Goal: Task Accomplishment & Management: Manage account settings

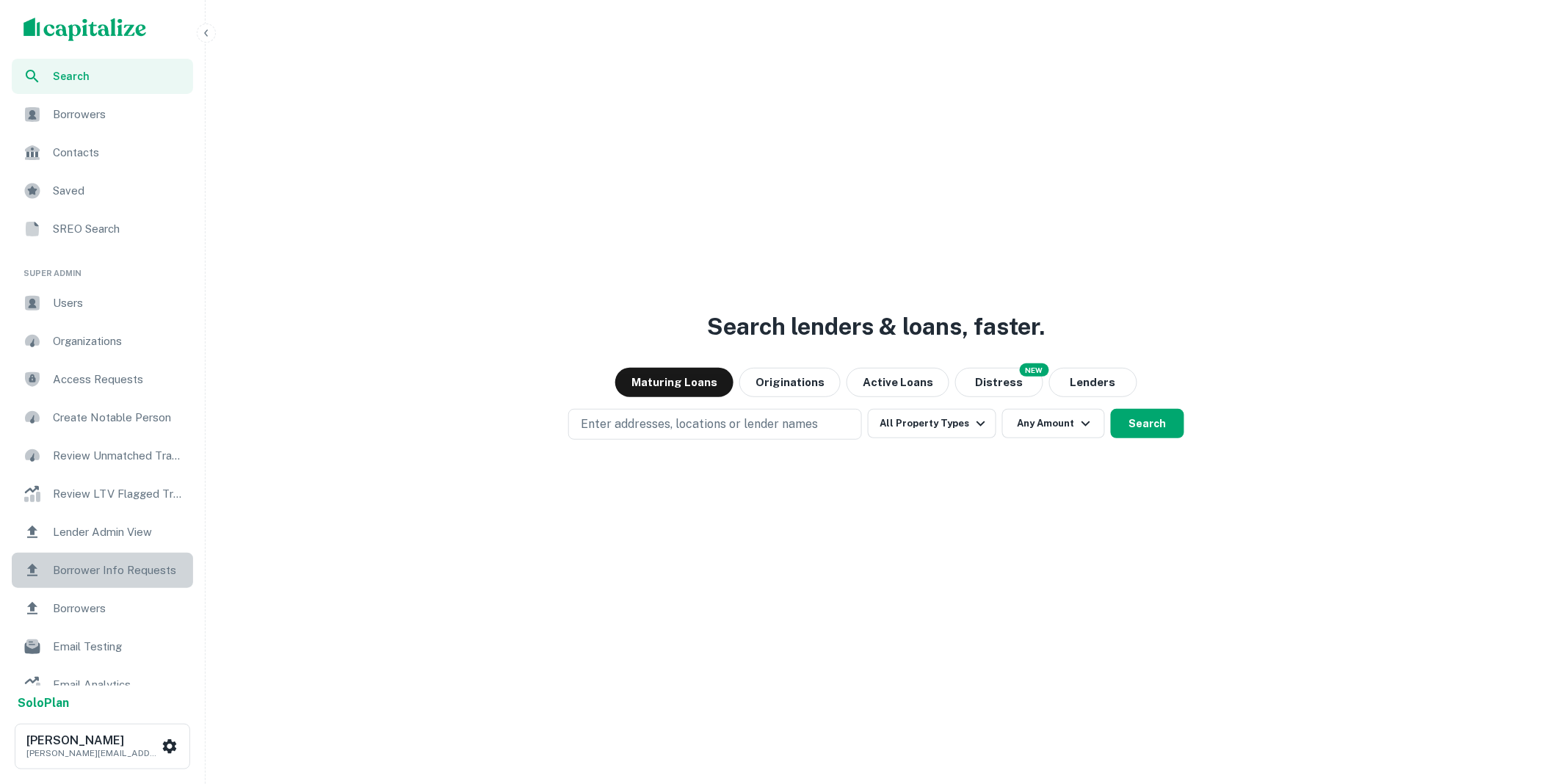
click at [120, 568] on span "Borrower Info Requests" at bounding box center [118, 570] width 131 height 18
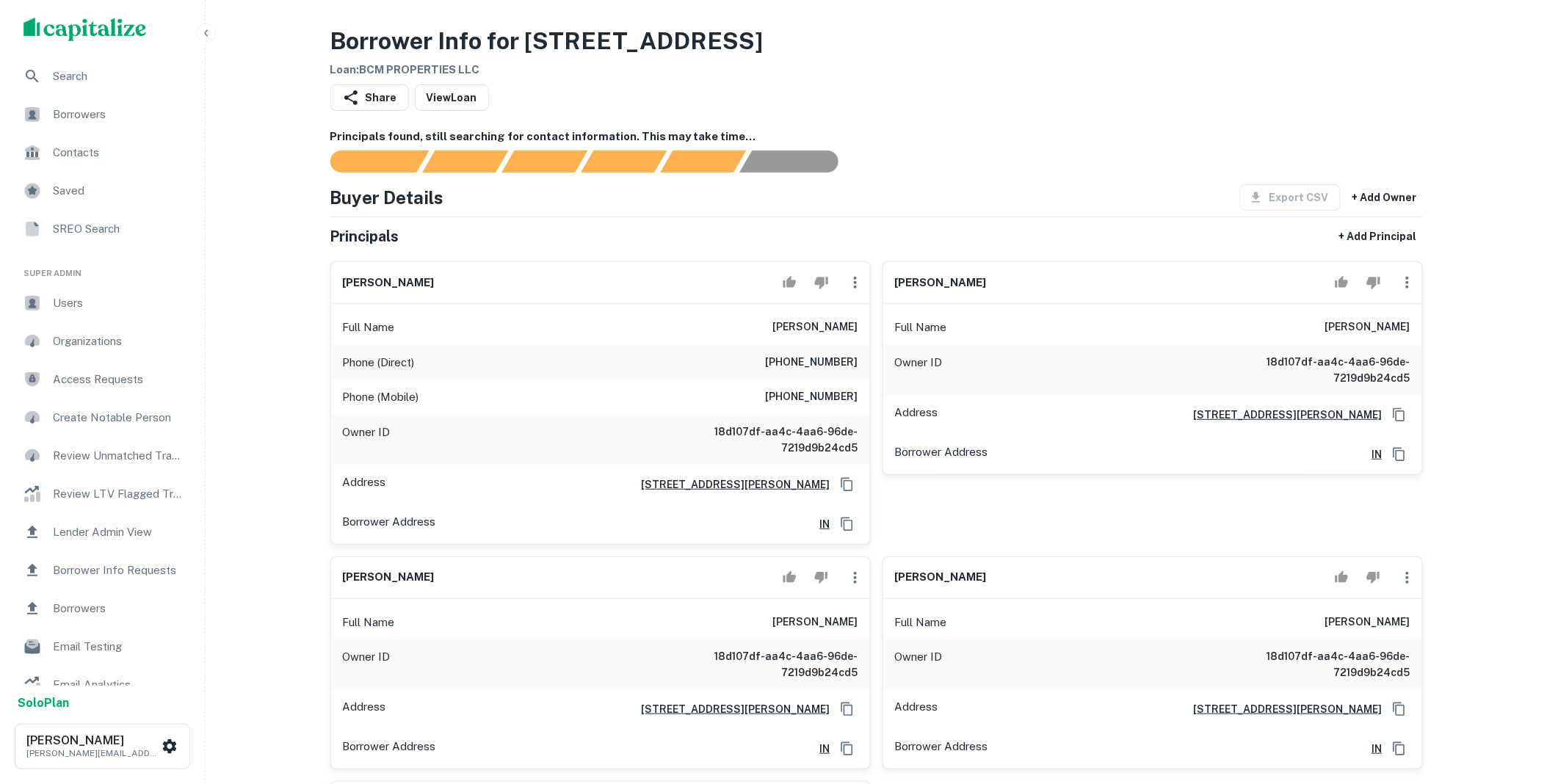
click at [1406, 282] on icon "button" at bounding box center [1407, 282] width 18 height 18
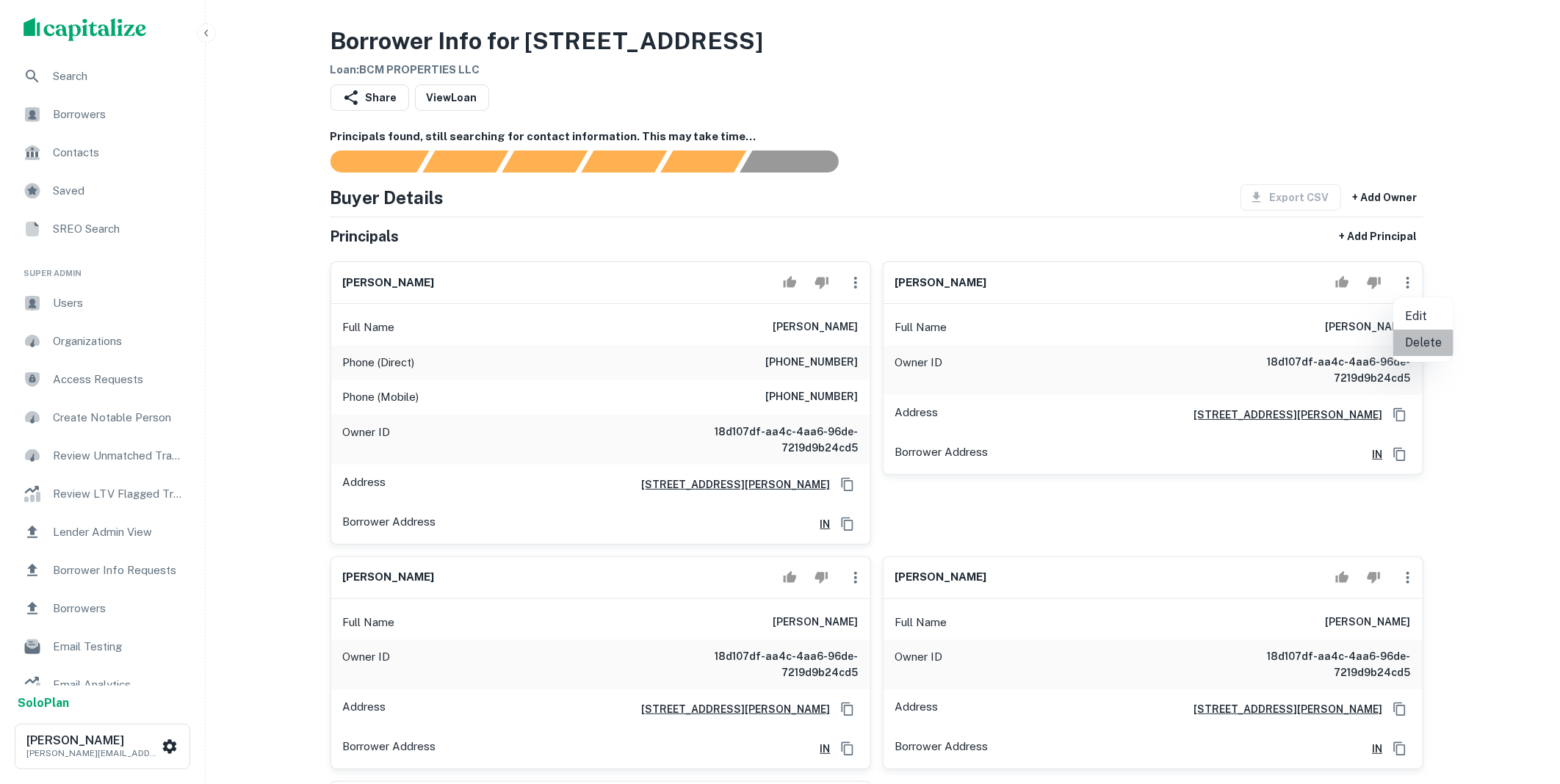
click at [1412, 343] on li "Delete" at bounding box center [1423, 343] width 60 height 26
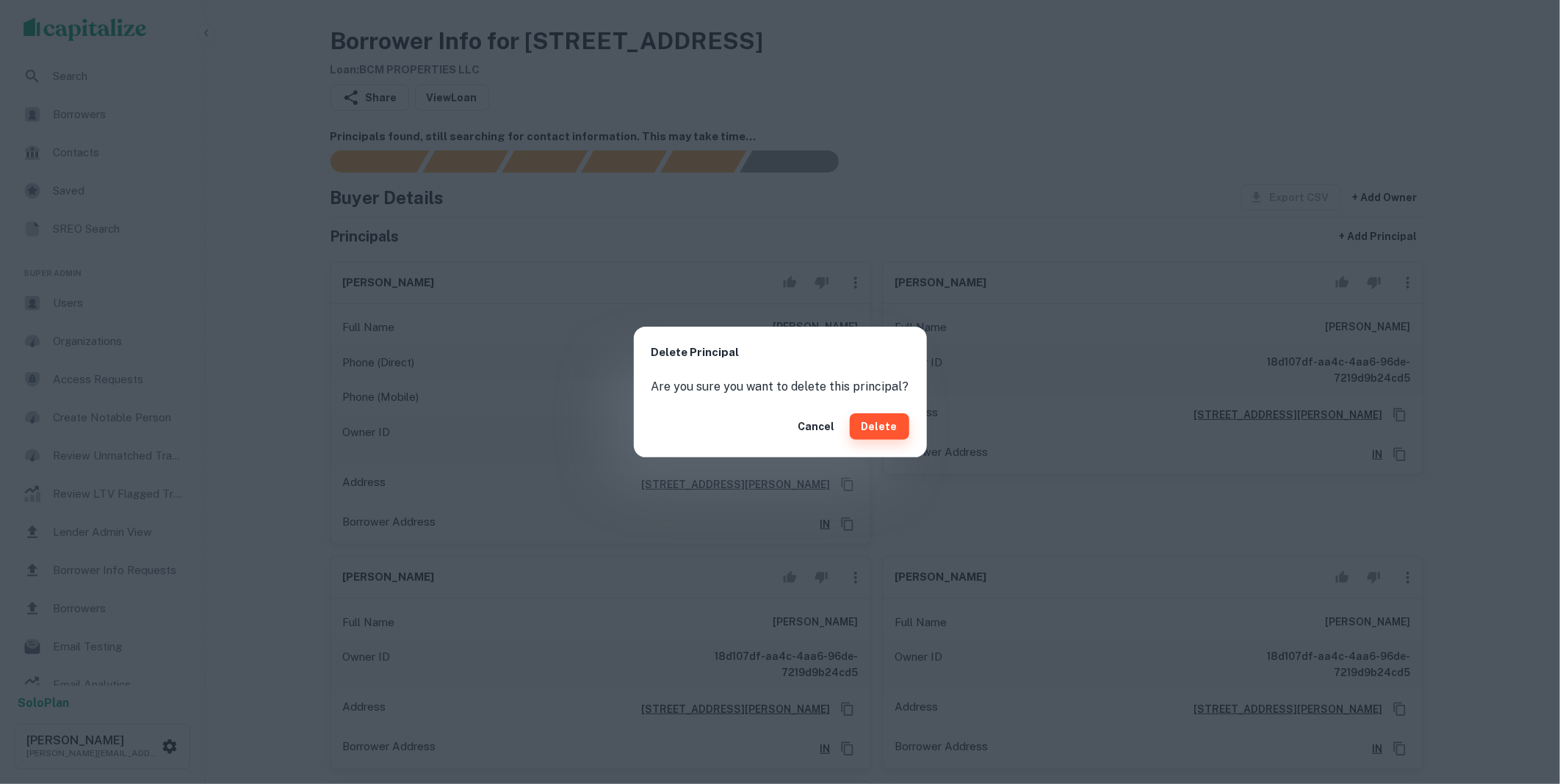
click at [899, 426] on button "Delete" at bounding box center [879, 426] width 59 height 26
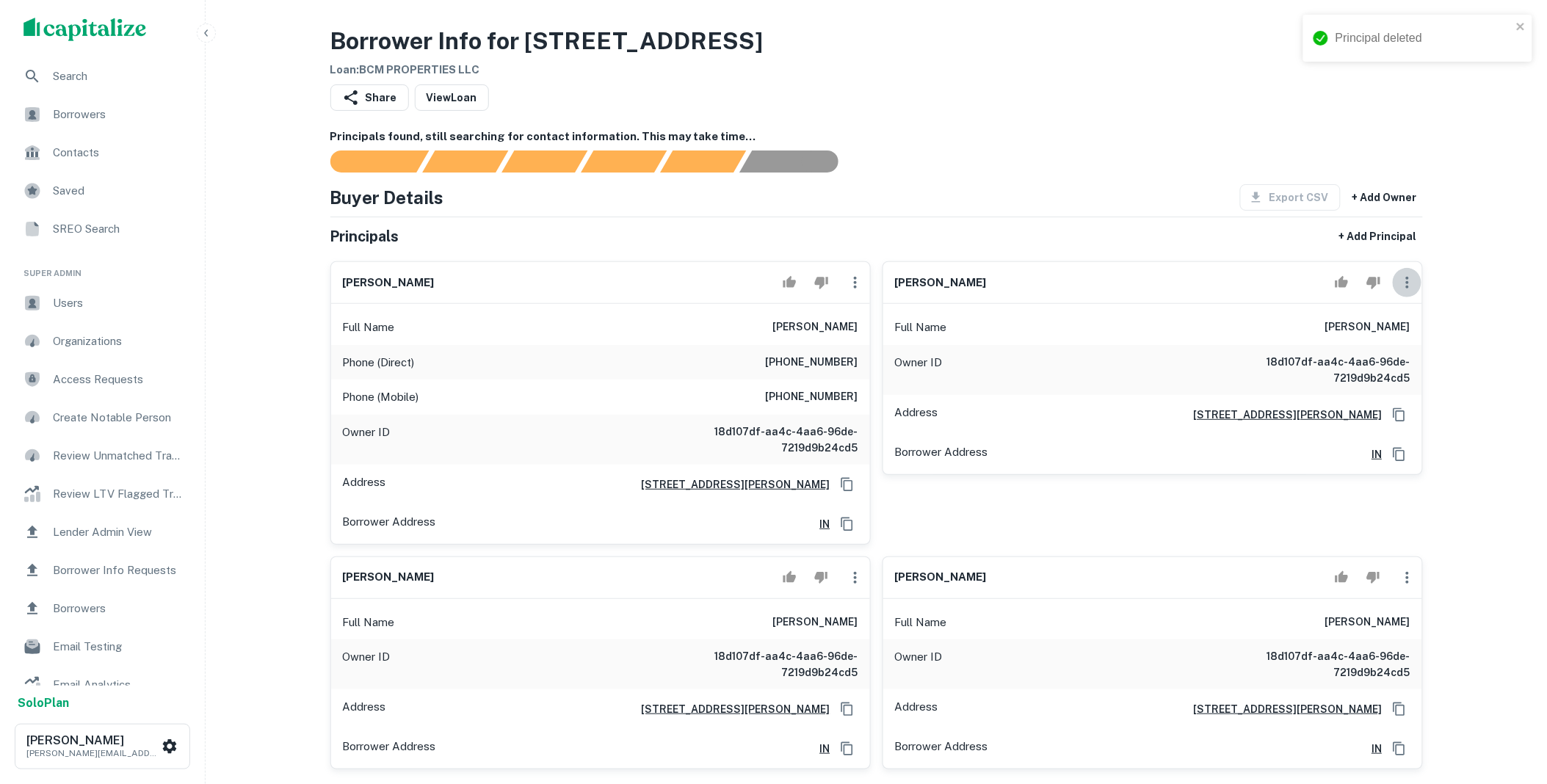
click at [1411, 288] on icon "button" at bounding box center [1407, 282] width 18 height 18
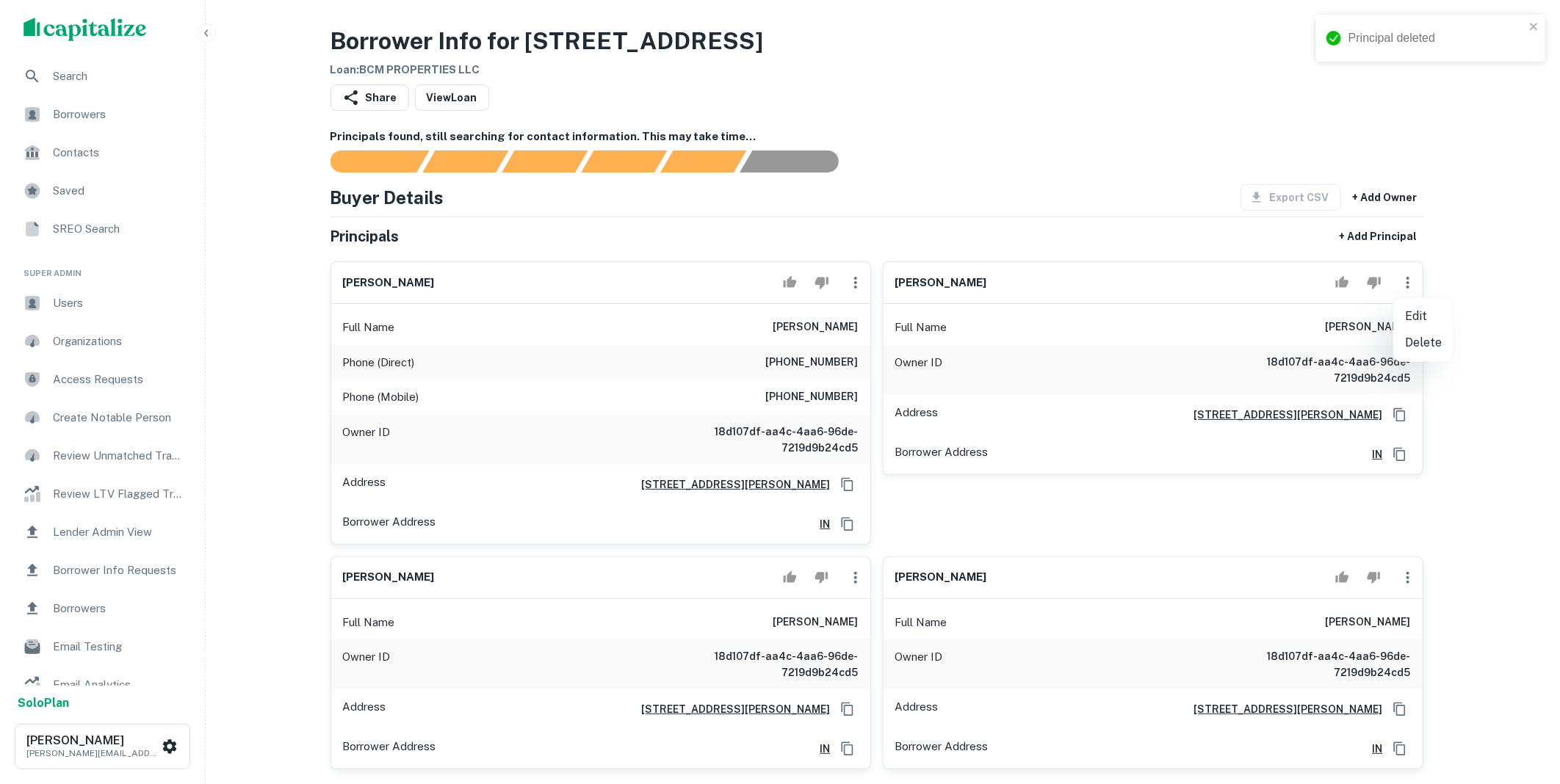
click at [1426, 346] on li "Delete" at bounding box center [1423, 343] width 60 height 26
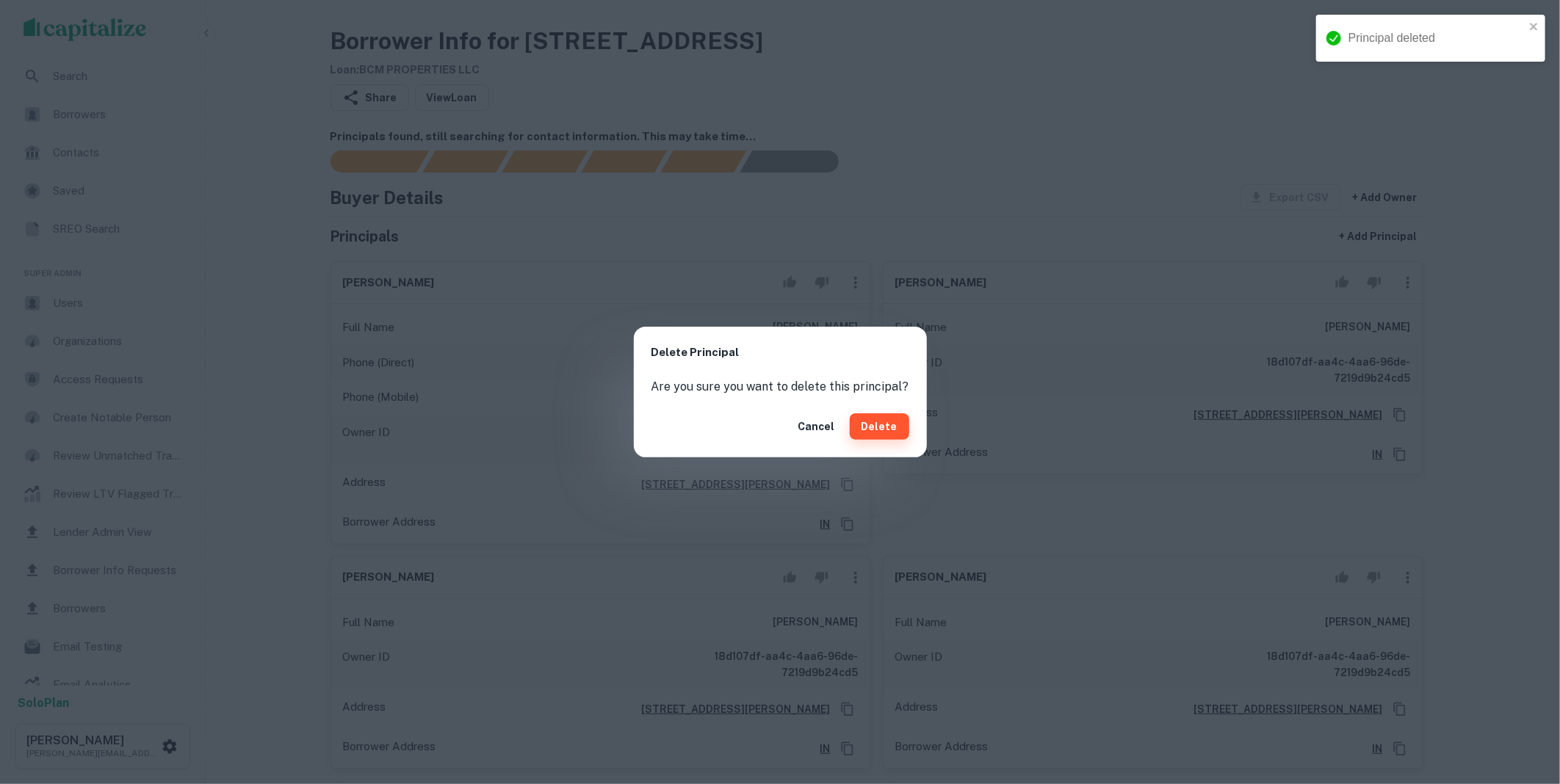
click at [882, 423] on button "Delete" at bounding box center [879, 426] width 59 height 26
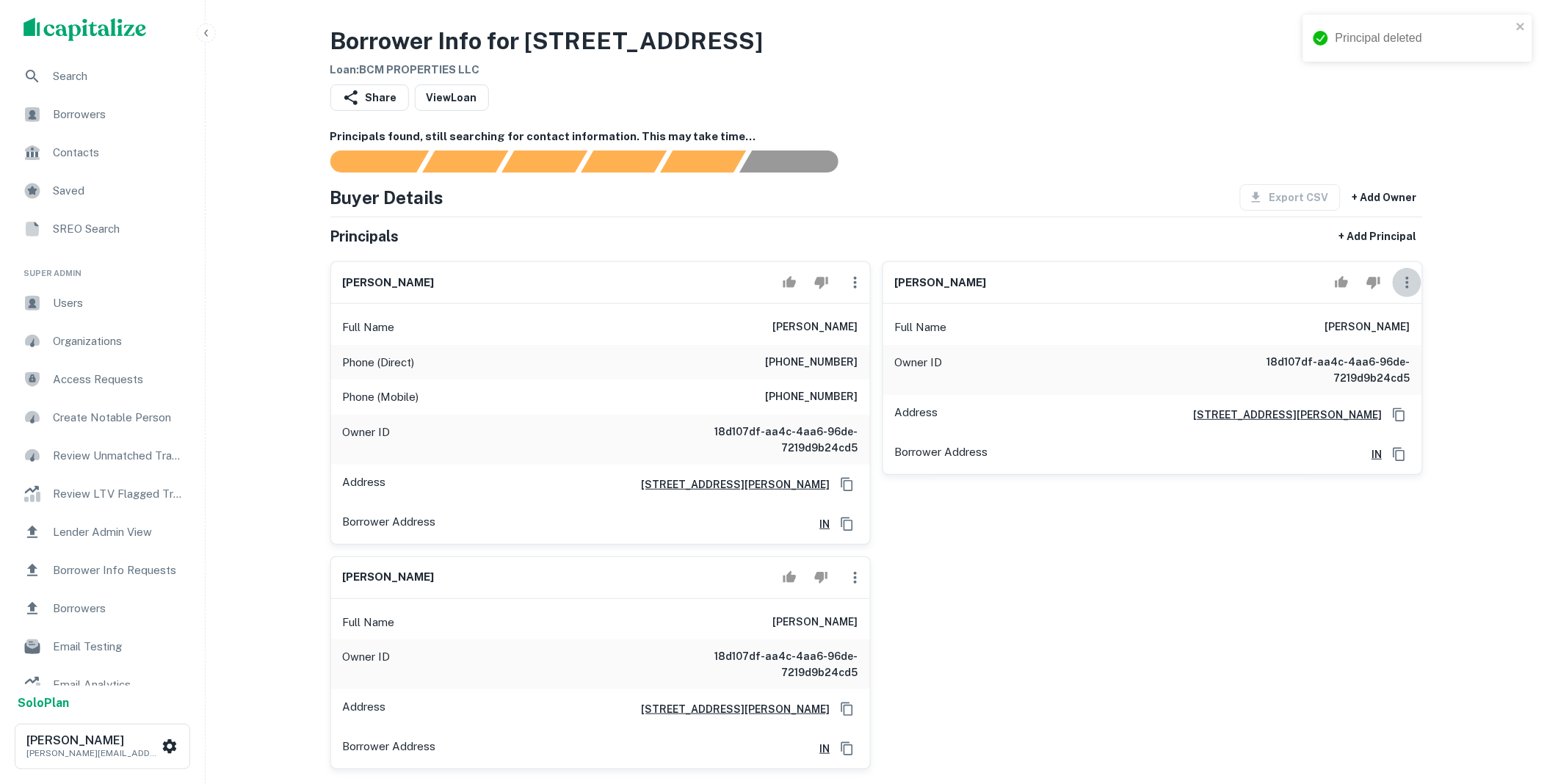
click at [1406, 284] on icon "button" at bounding box center [1407, 282] width 18 height 18
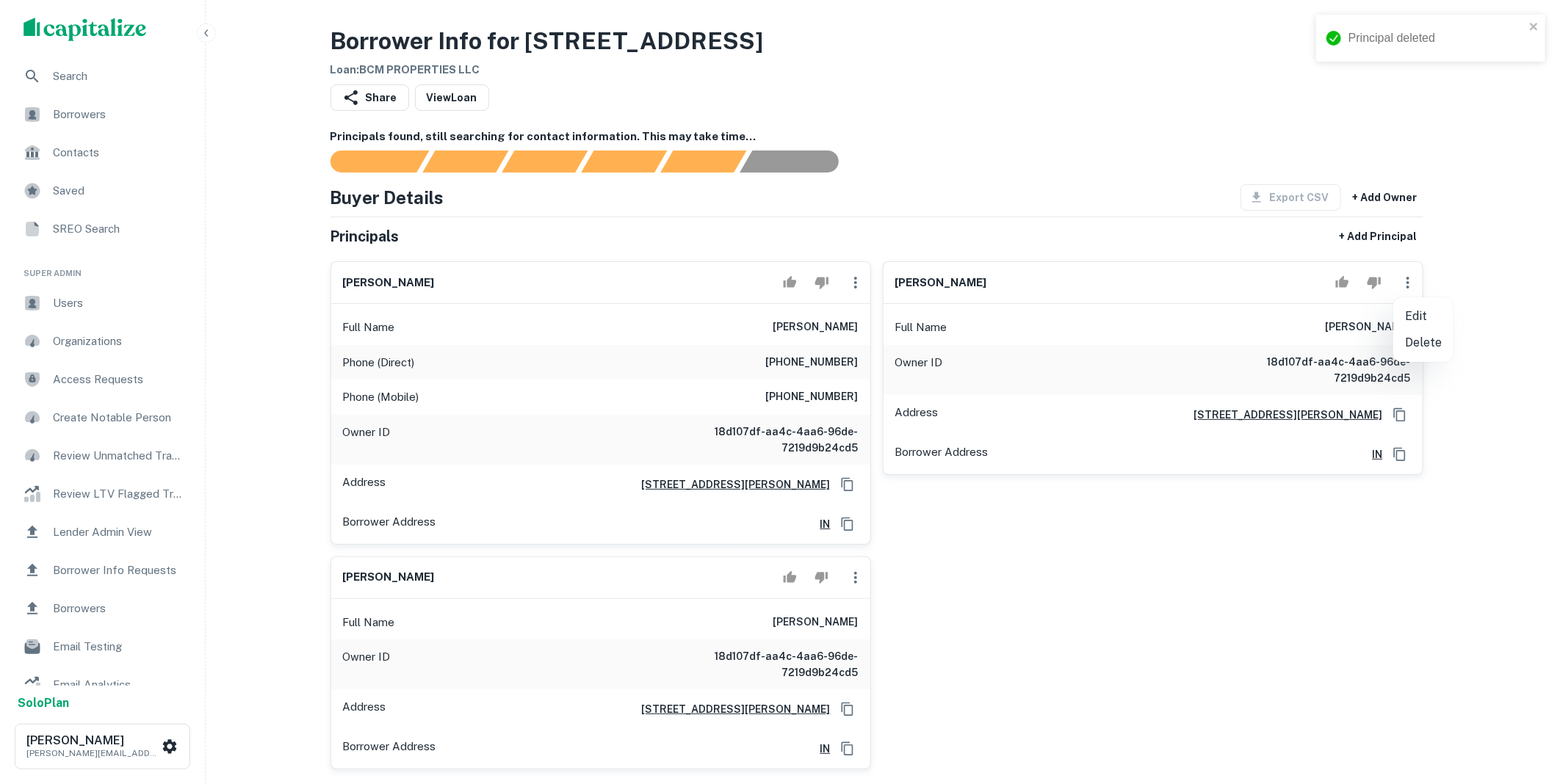
click at [1416, 341] on li "Delete" at bounding box center [1423, 343] width 60 height 26
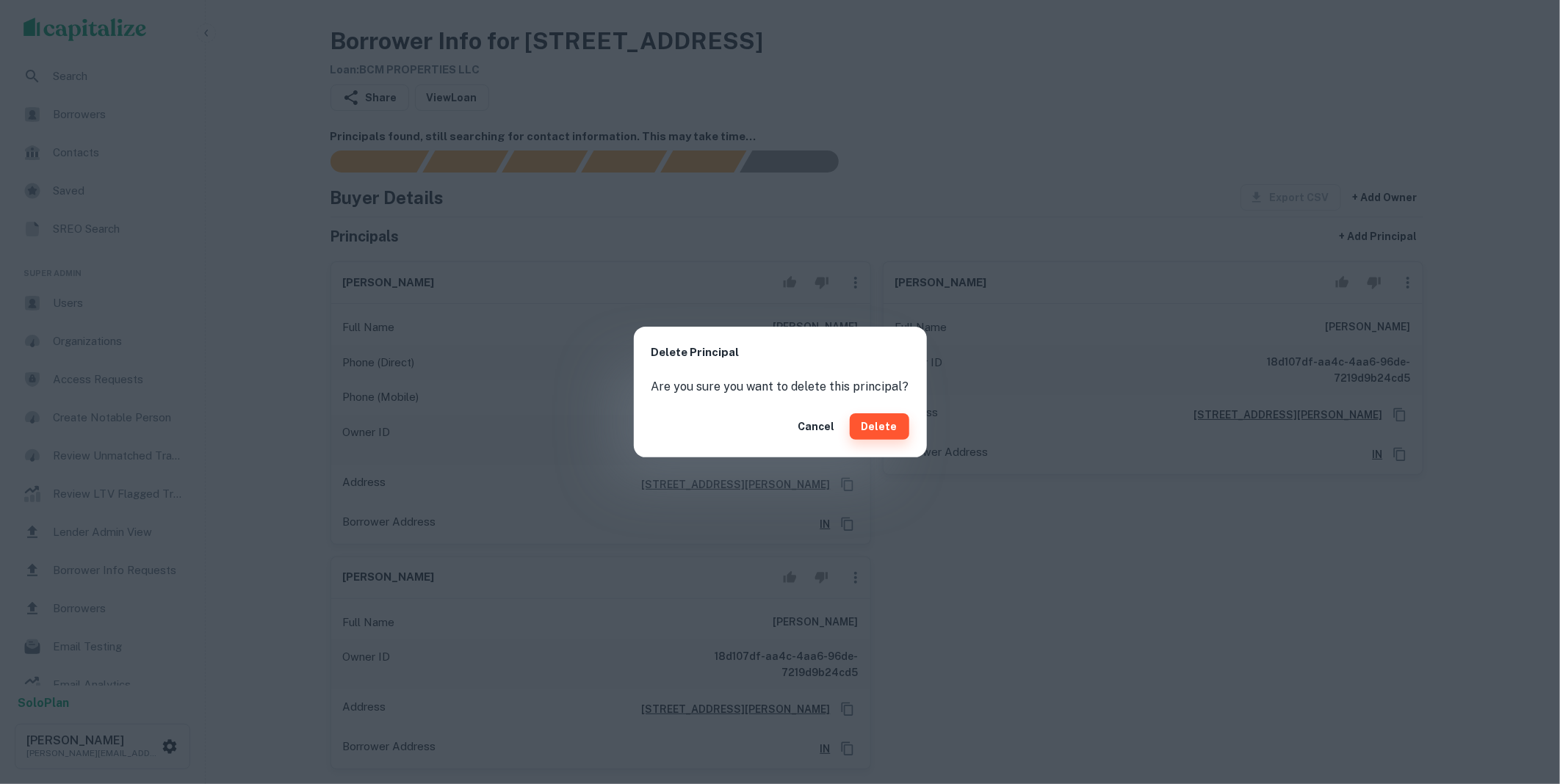
click at [882, 428] on button "Delete" at bounding box center [879, 426] width 59 height 26
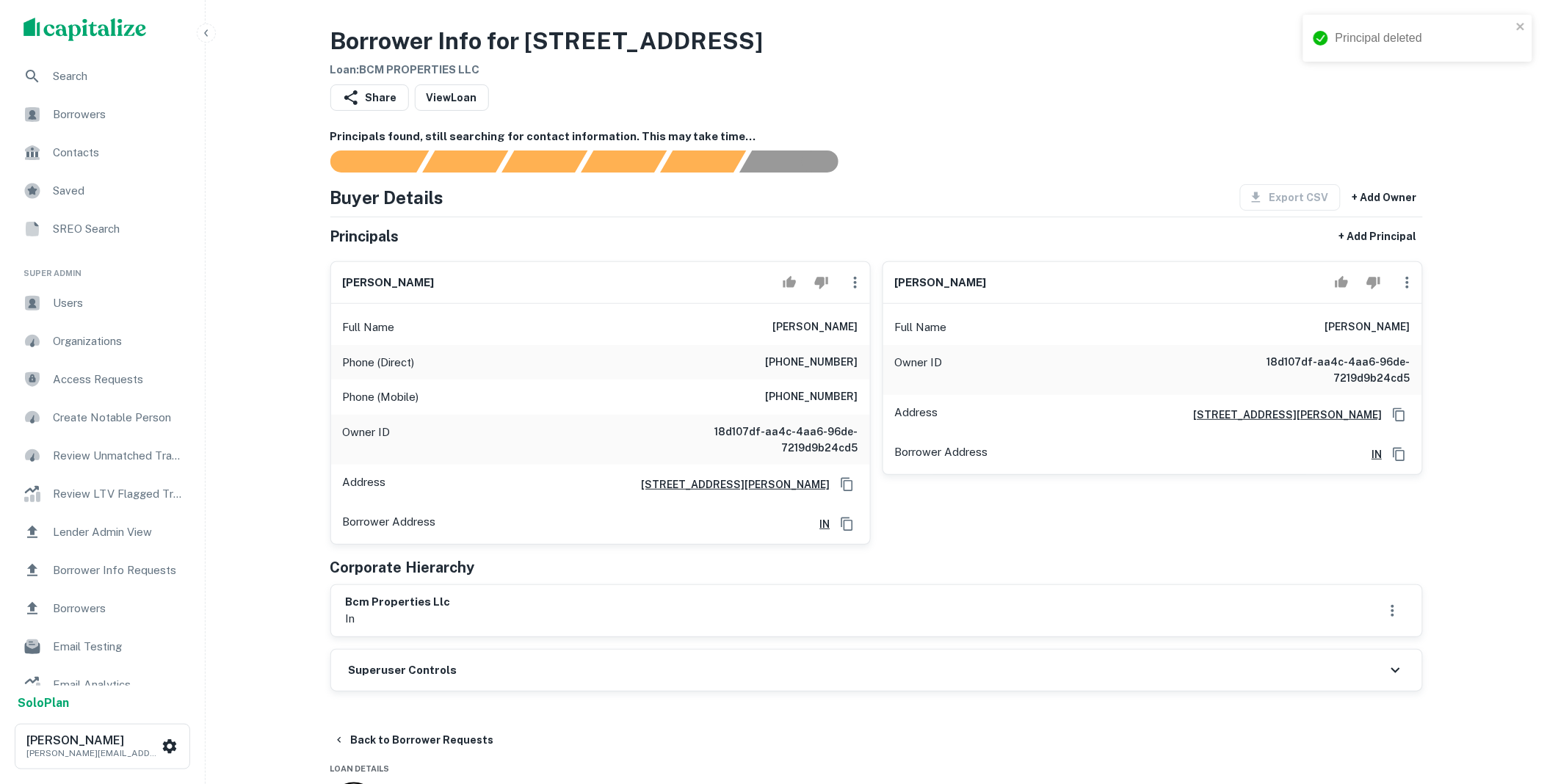
click at [1404, 284] on icon "button" at bounding box center [1407, 282] width 18 height 18
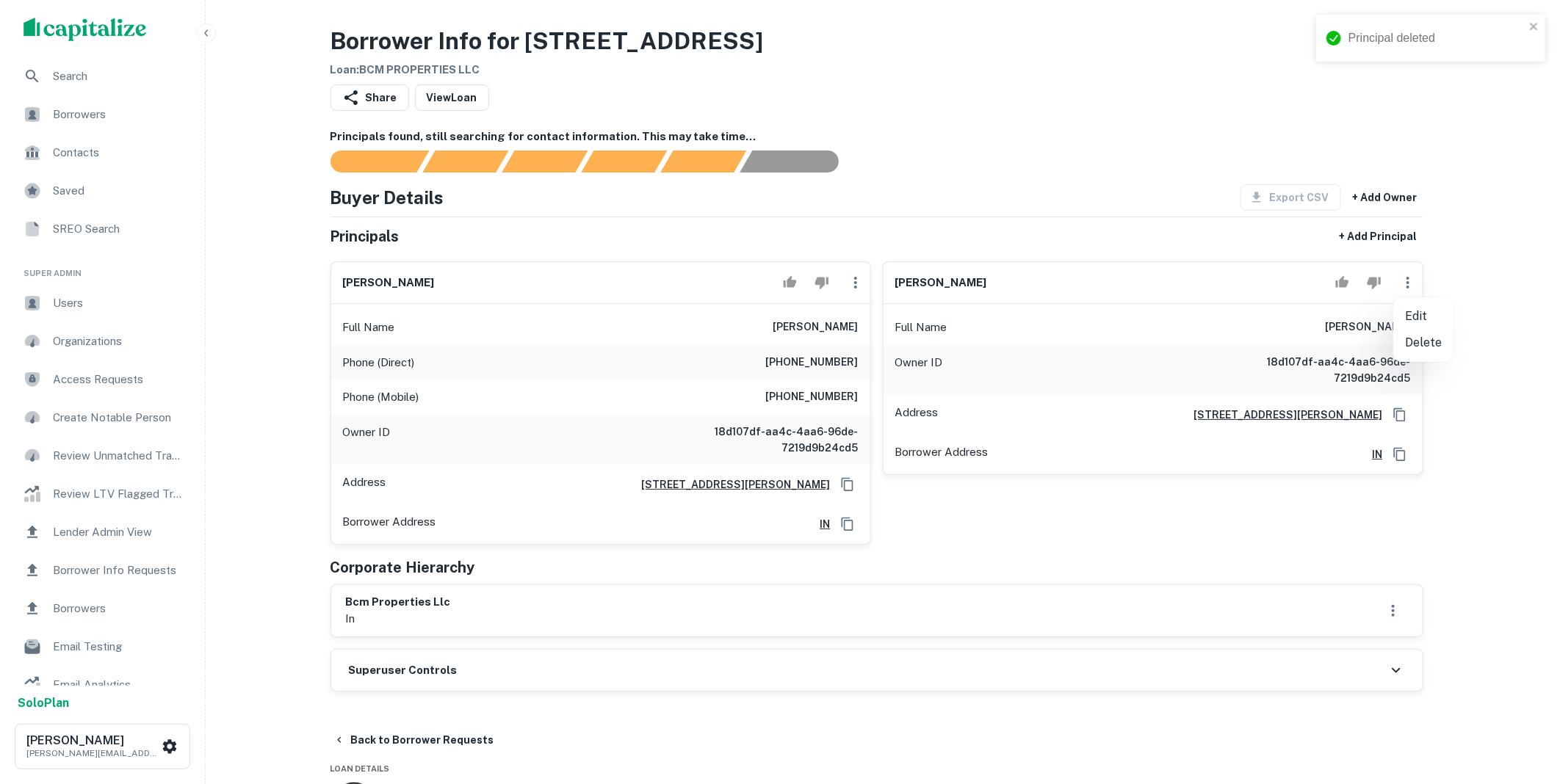
click at [1428, 345] on li "Delete" at bounding box center [1423, 343] width 60 height 26
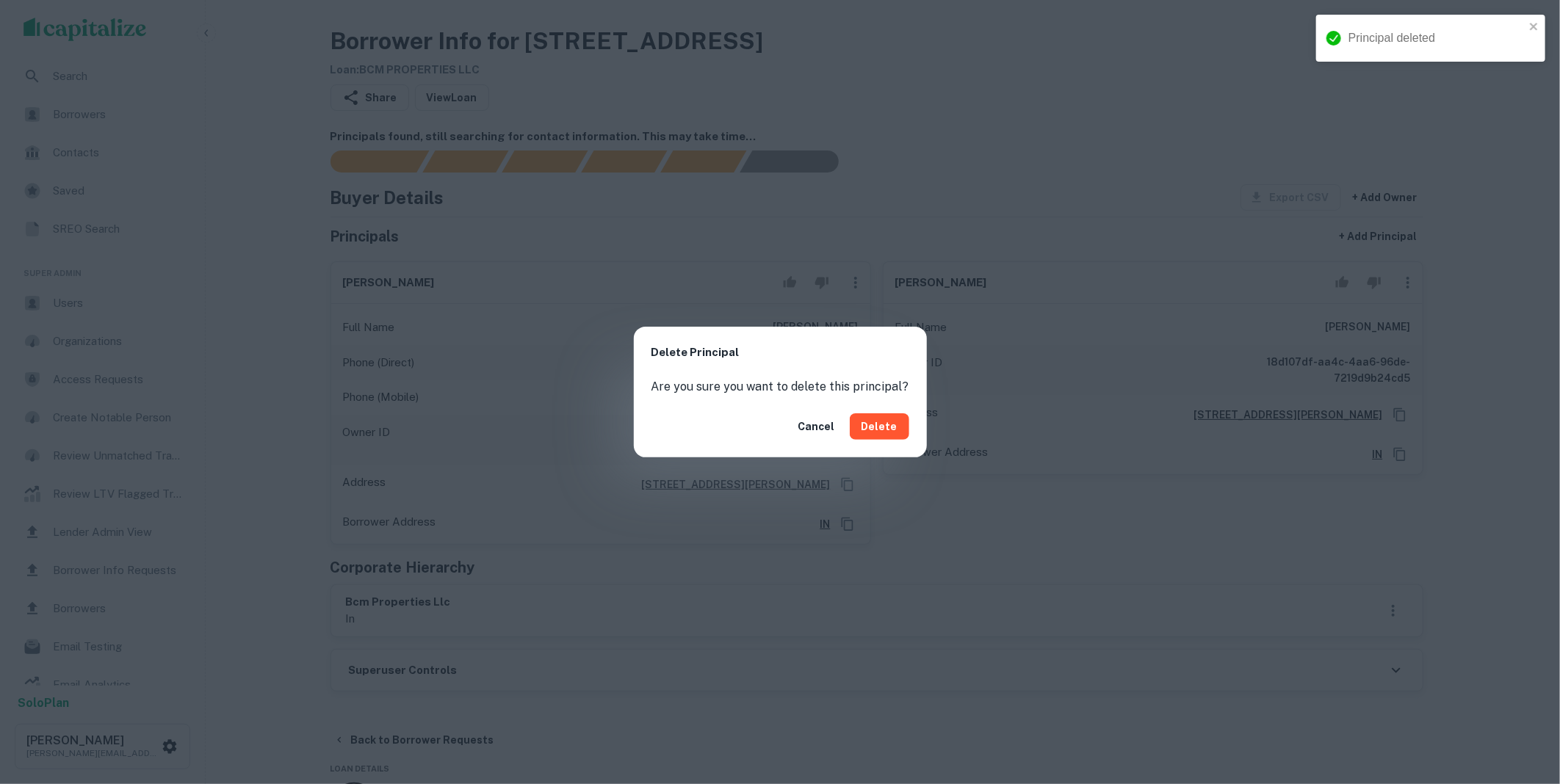
click at [908, 425] on div "Cancel Delete" at bounding box center [780, 426] width 293 height 62
click at [896, 427] on button "Delete" at bounding box center [879, 426] width 59 height 26
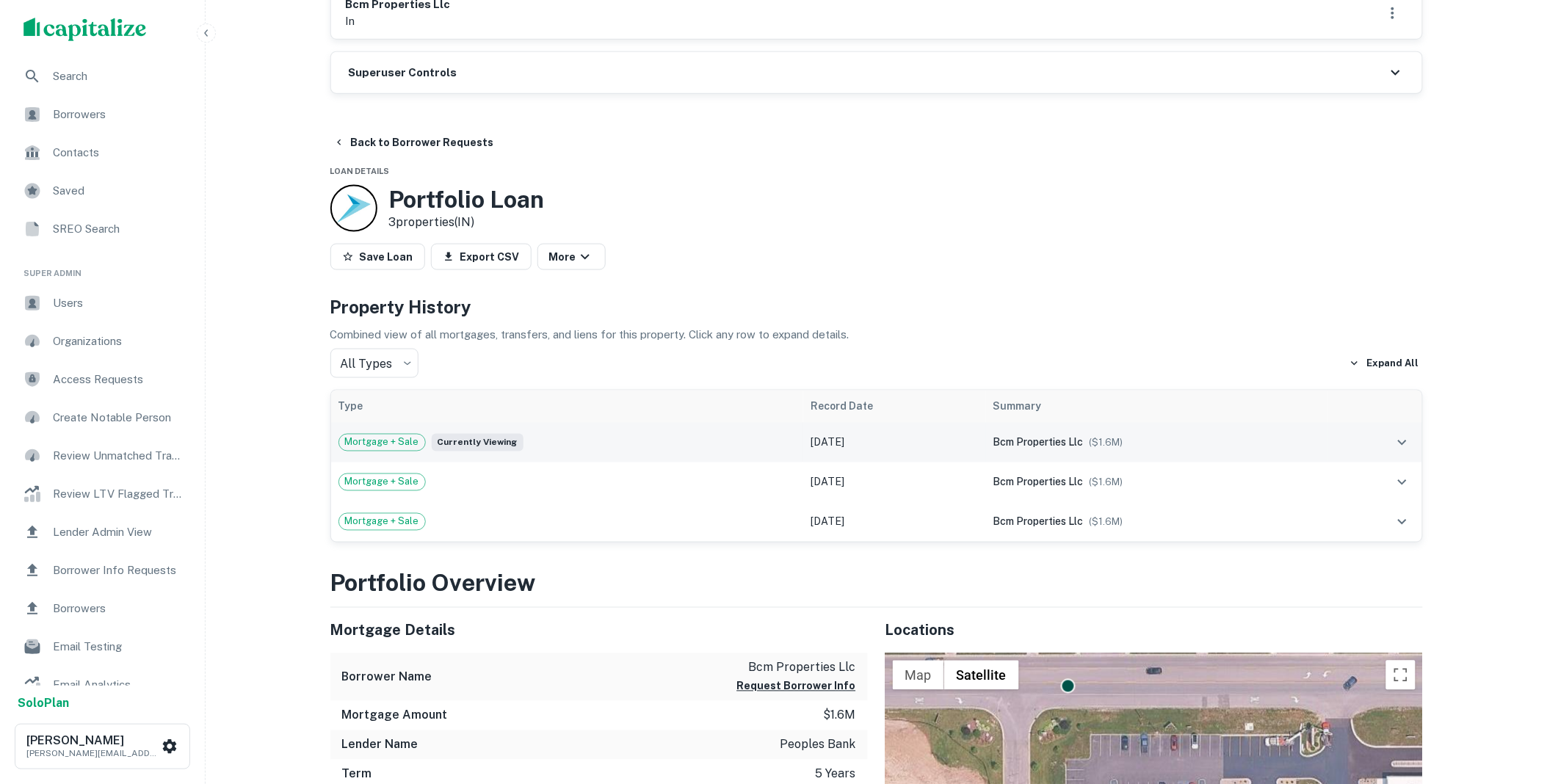
scroll to position [299, 0]
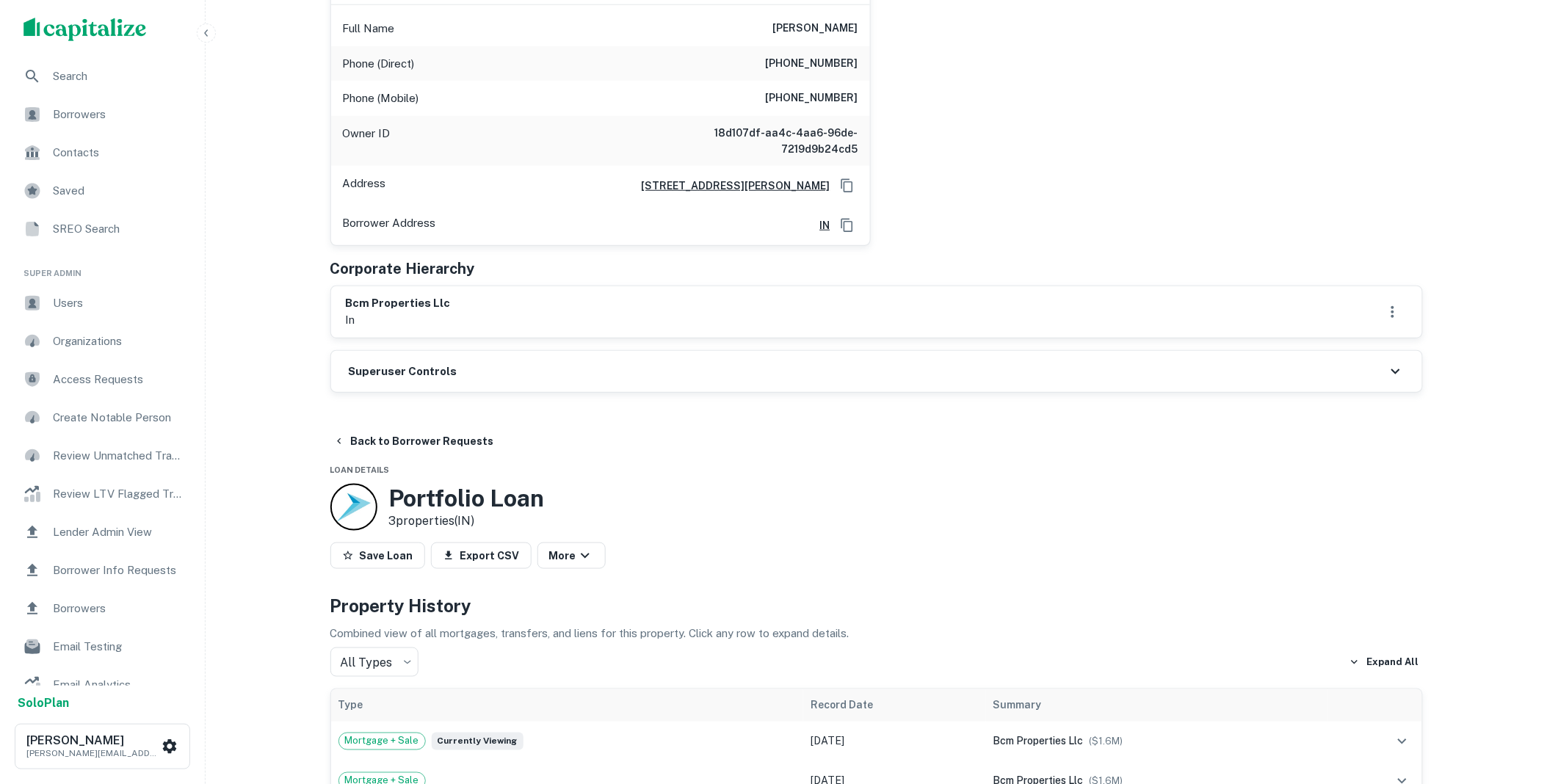
click at [453, 367] on div "Superuser Controls" at bounding box center [877, 371] width 1091 height 41
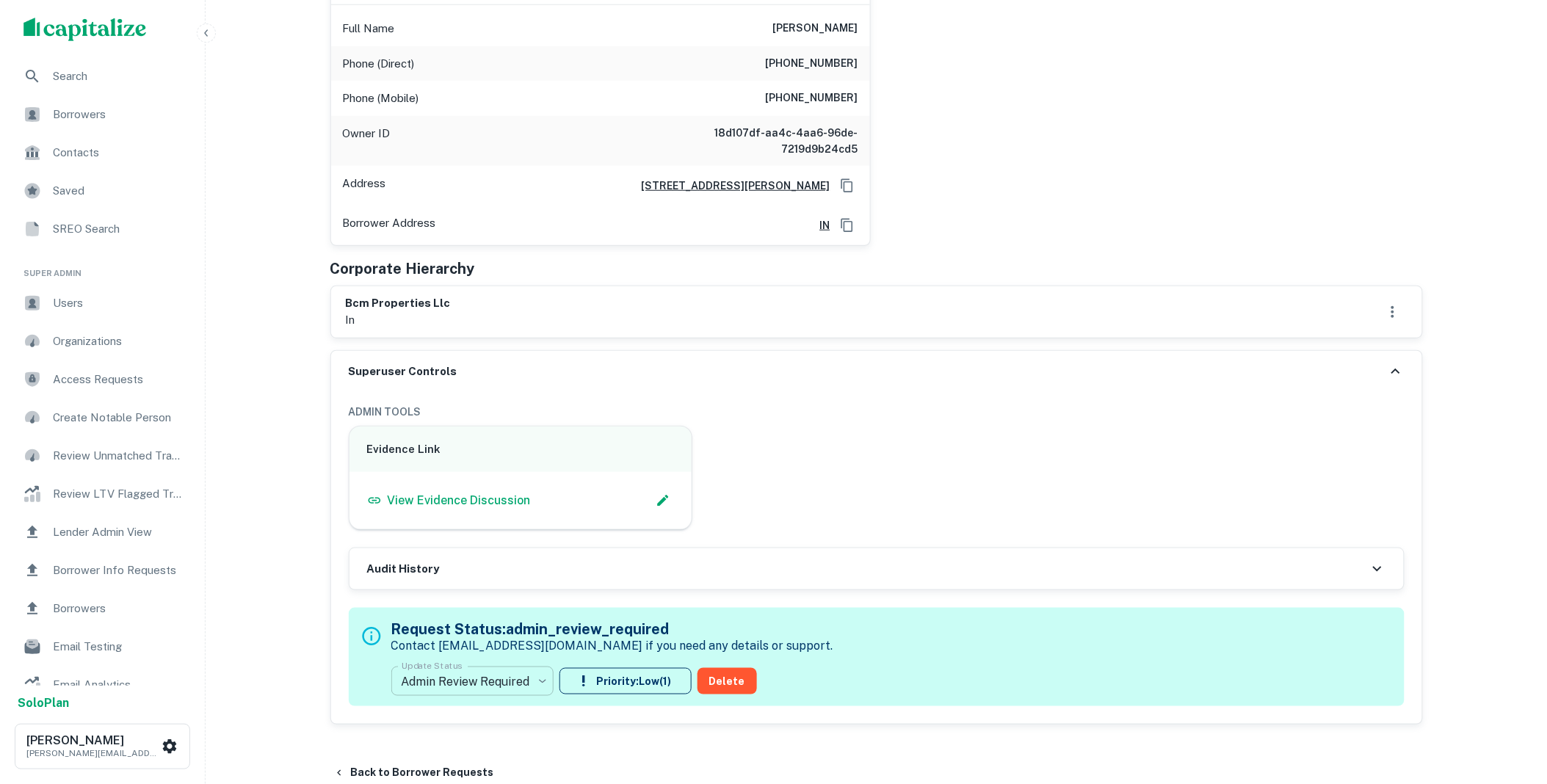
click at [535, 485] on body "Search Borrowers Contacts Saved SREO Search Super Admin Users Organizations Acc…" at bounding box center [773, 93] width 1547 height 784
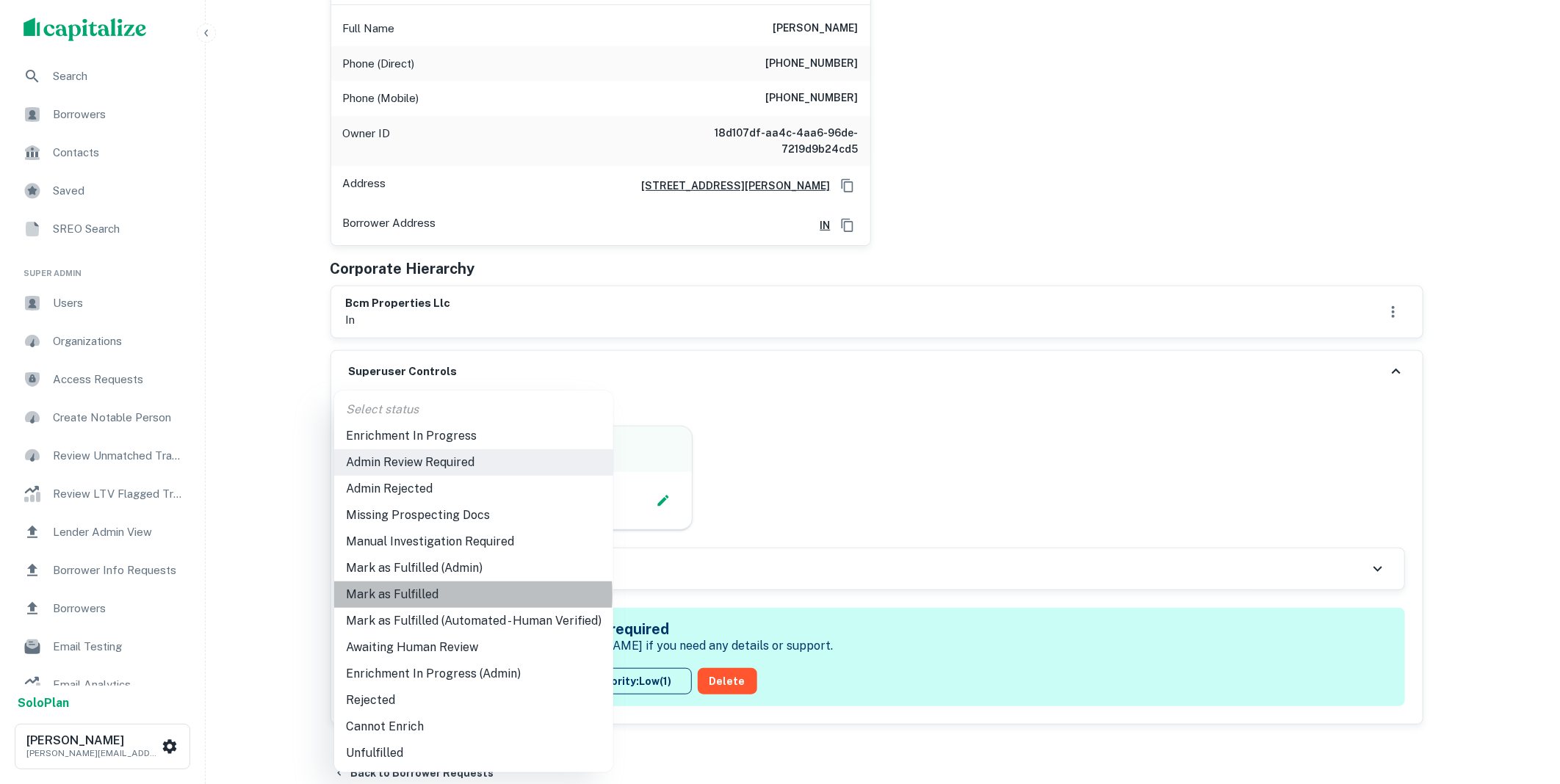
click at [431, 595] on li "Mark as Fulfilled" at bounding box center [474, 595] width 279 height 26
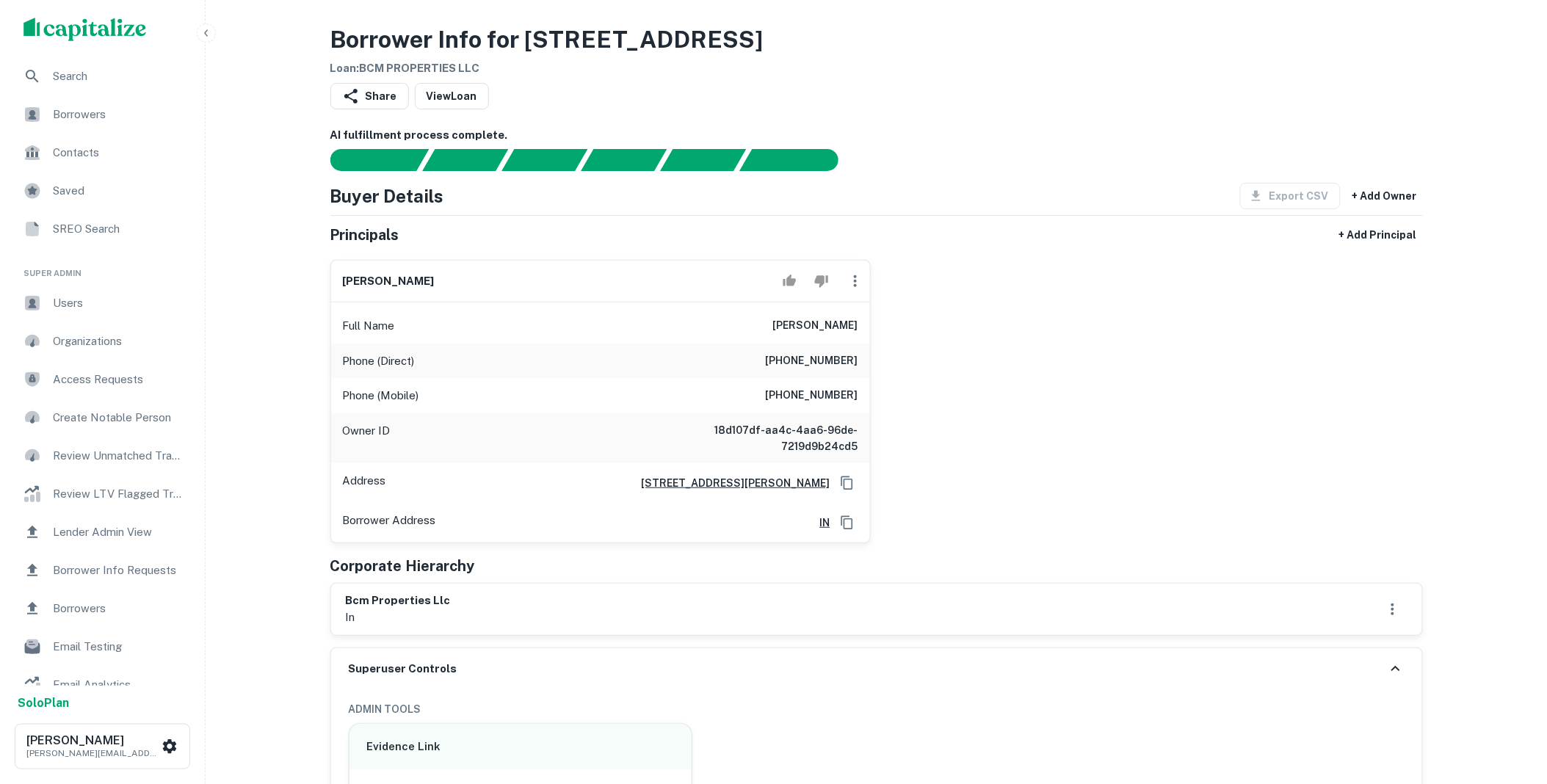
scroll to position [0, 0]
